Goal: Task Accomplishment & Management: Use online tool/utility

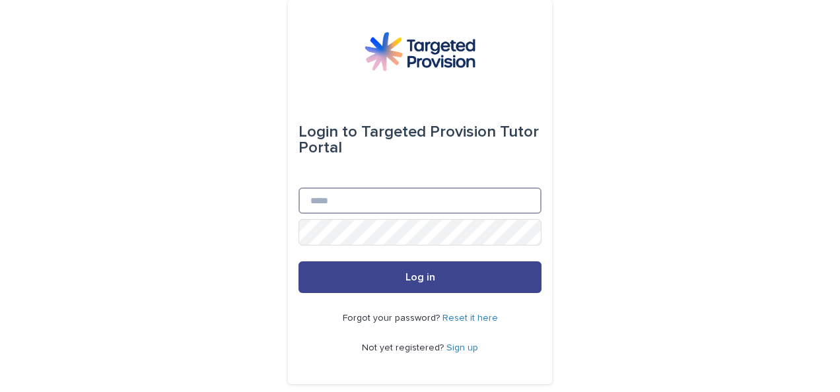
type input "**********"
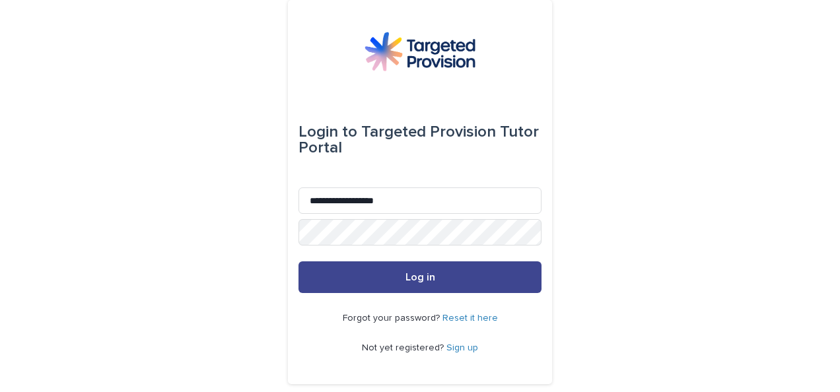
click at [362, 282] on button "Log in" at bounding box center [419, 277] width 243 height 32
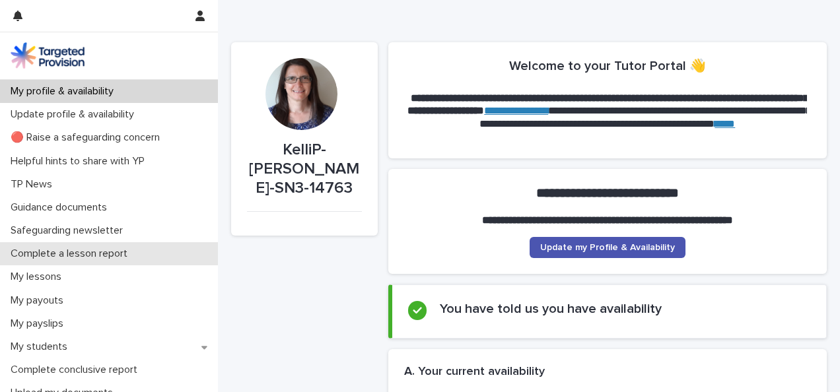
click at [105, 250] on p "Complete a lesson report" at bounding box center [71, 254] width 133 height 13
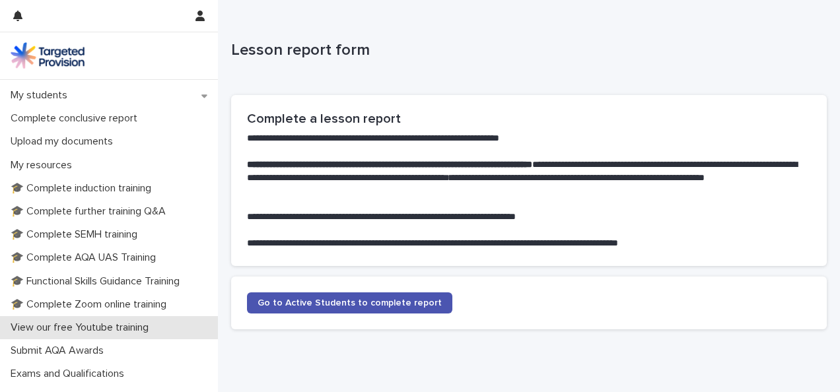
scroll to position [265, 0]
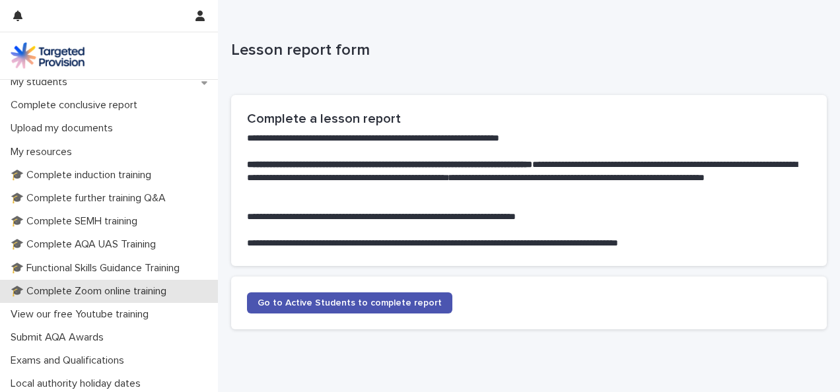
click at [149, 294] on p "🎓 Complete Zoom online training" at bounding box center [91, 291] width 172 height 13
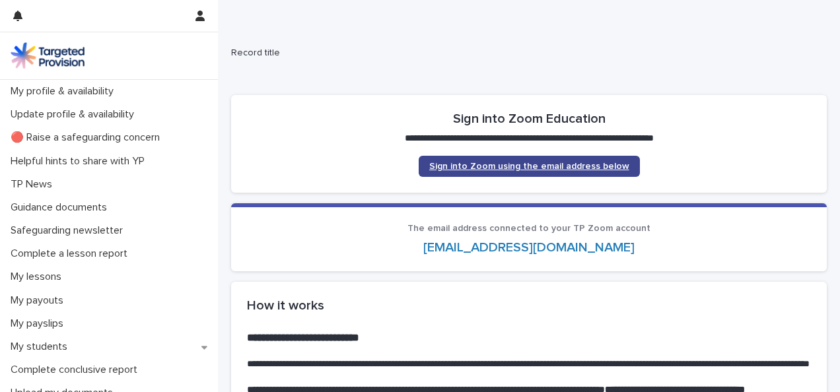
click at [499, 170] on span "Sign into Zoom using the email address below" at bounding box center [529, 166] width 200 height 9
